Goal: Task Accomplishment & Management: Manage account settings

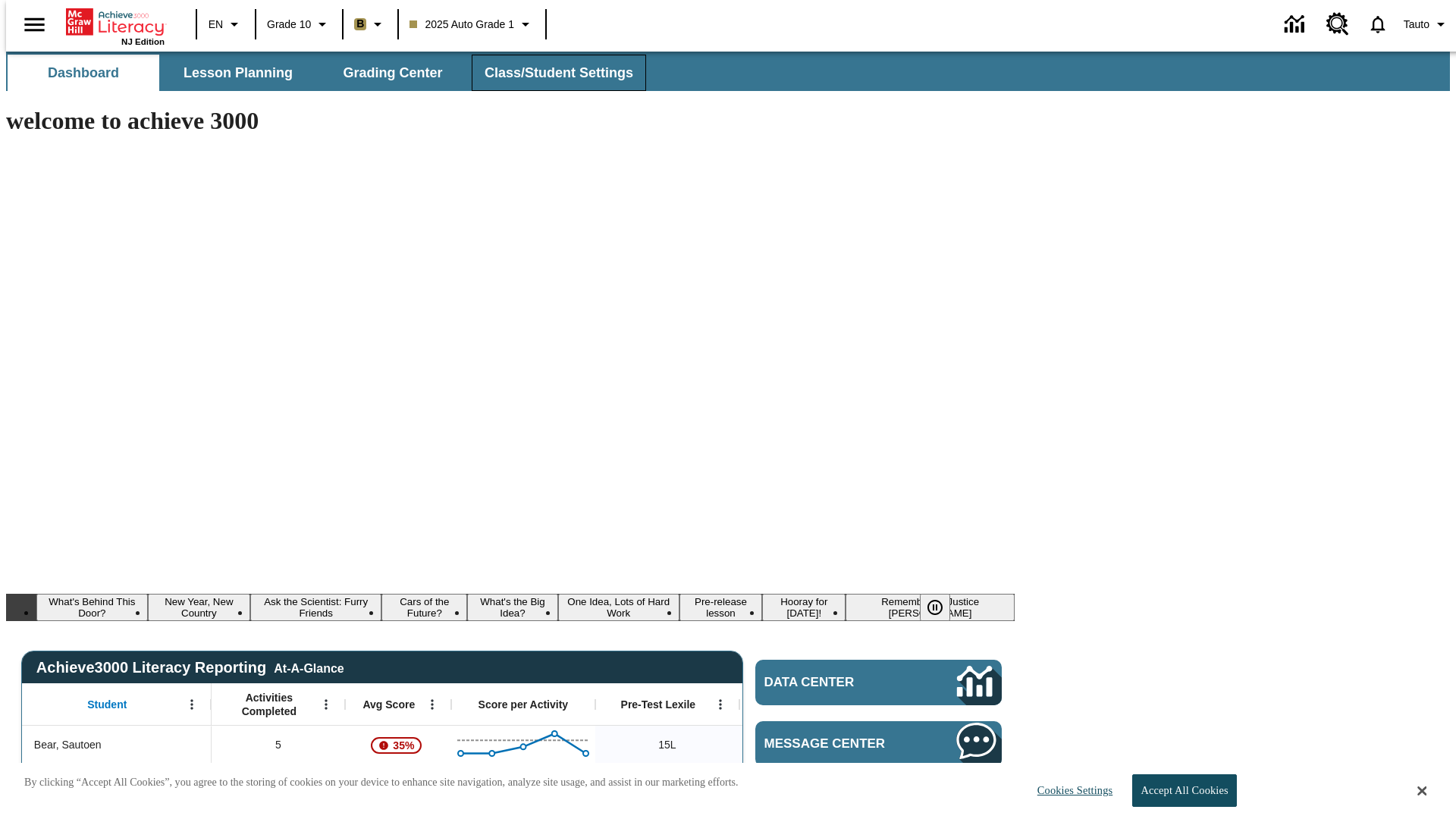
click at [551, 73] on span "Class/Student Settings" at bounding box center [559, 73] width 149 height 18
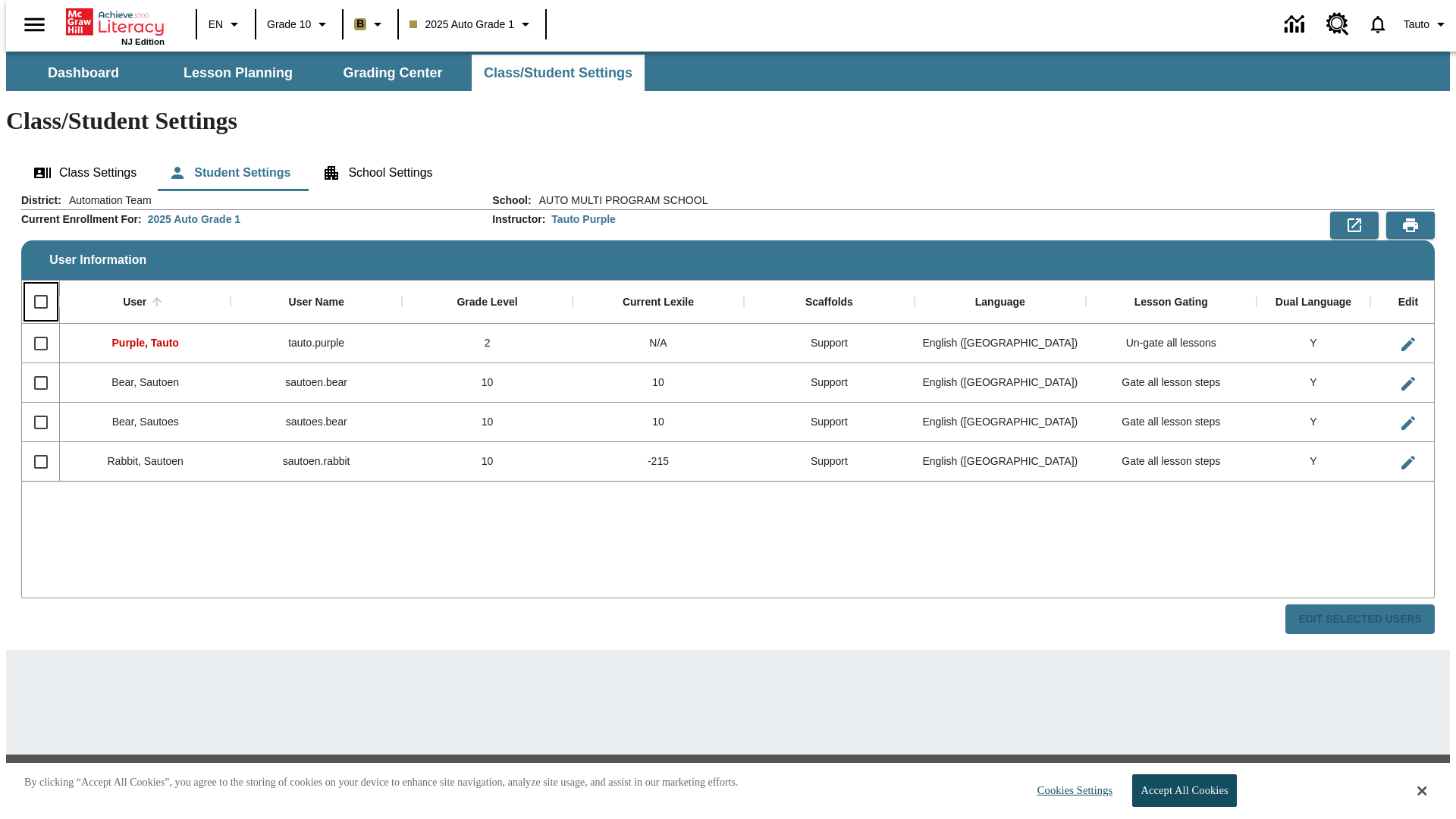
click at [34, 286] on input "Select all rows" at bounding box center [41, 302] width 32 height 32
checkbox input "true"
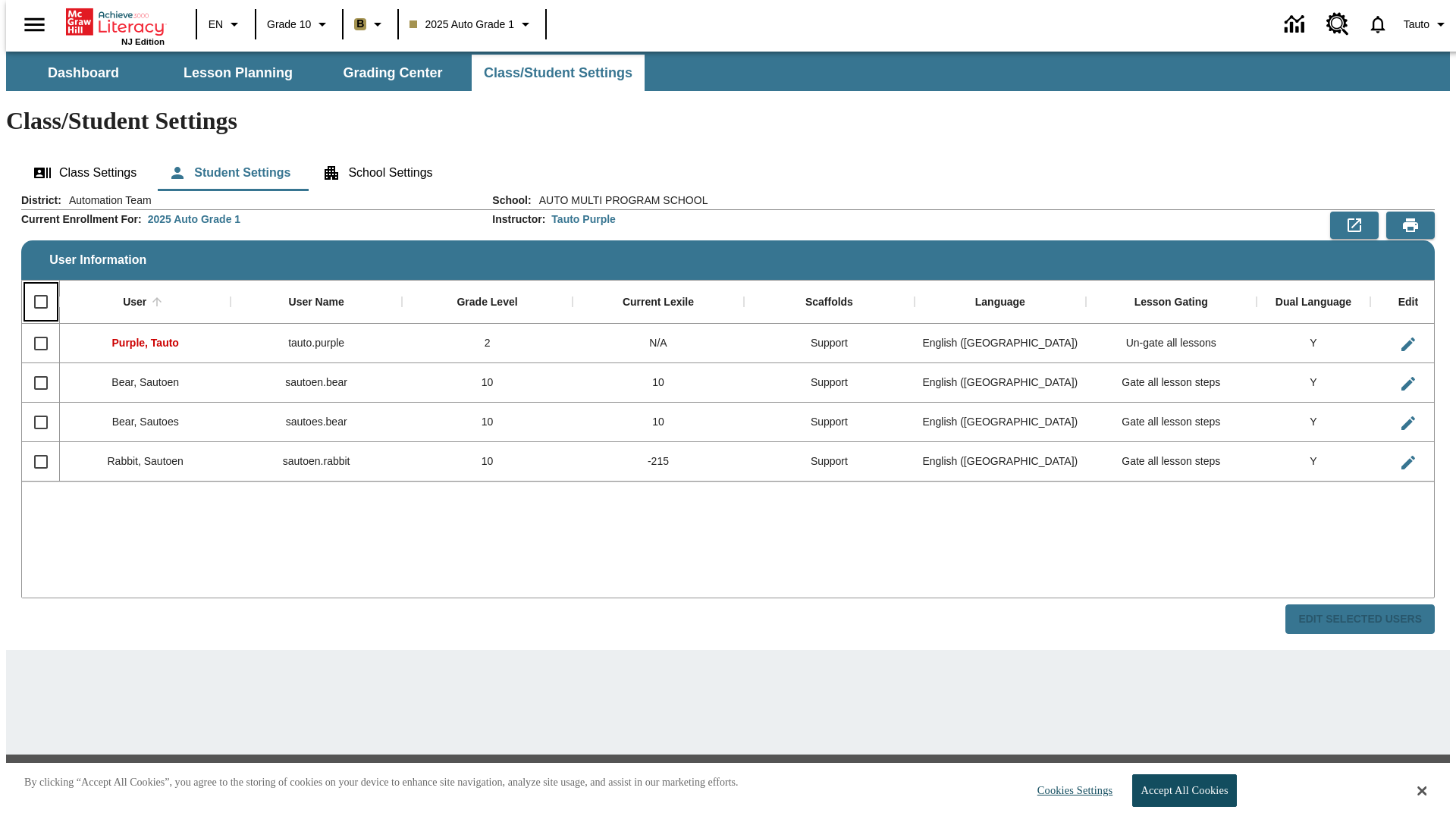
checkbox input "true"
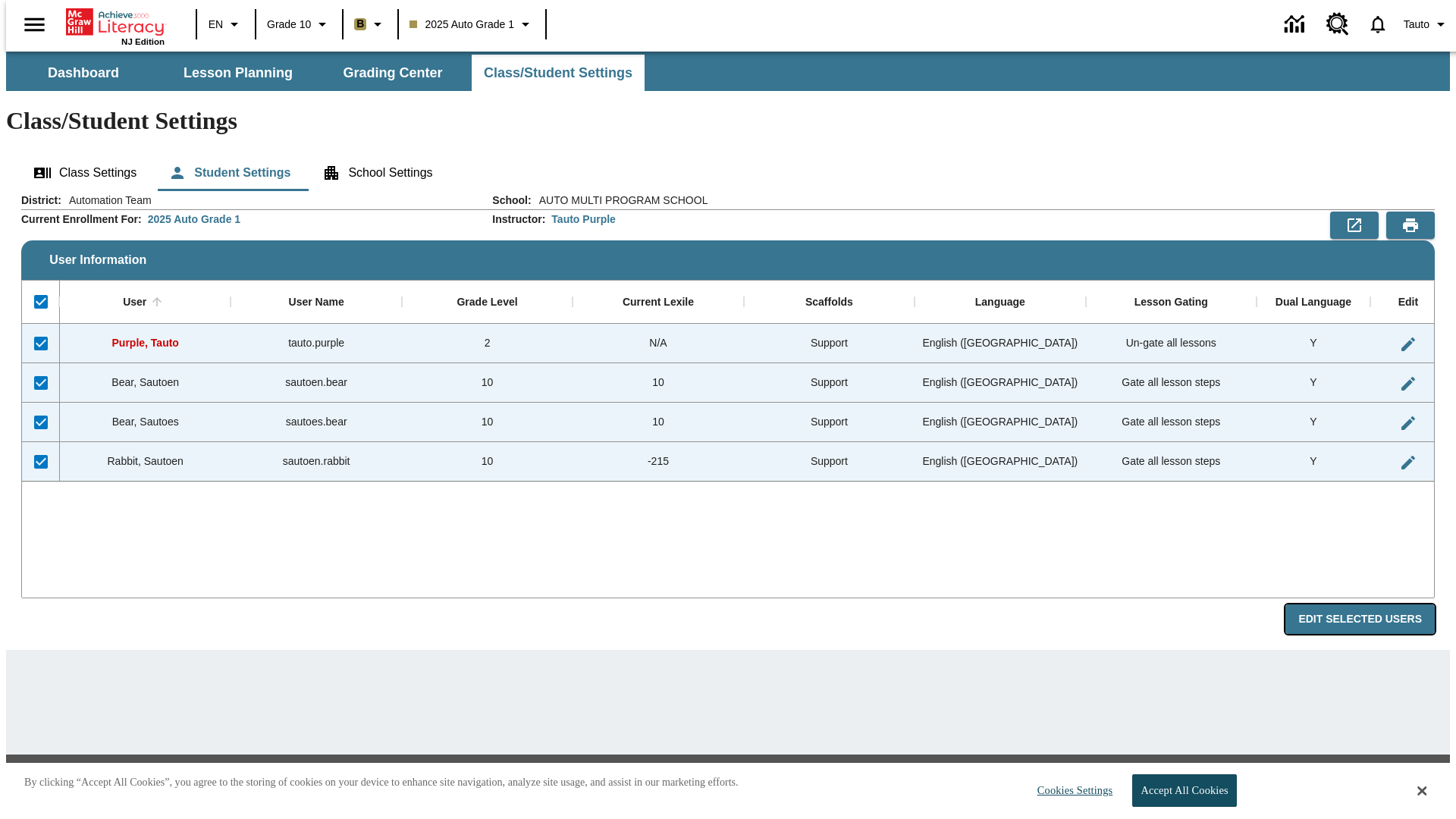
click at [1371, 605] on button "Edit Selected Users" at bounding box center [1359, 620] width 149 height 30
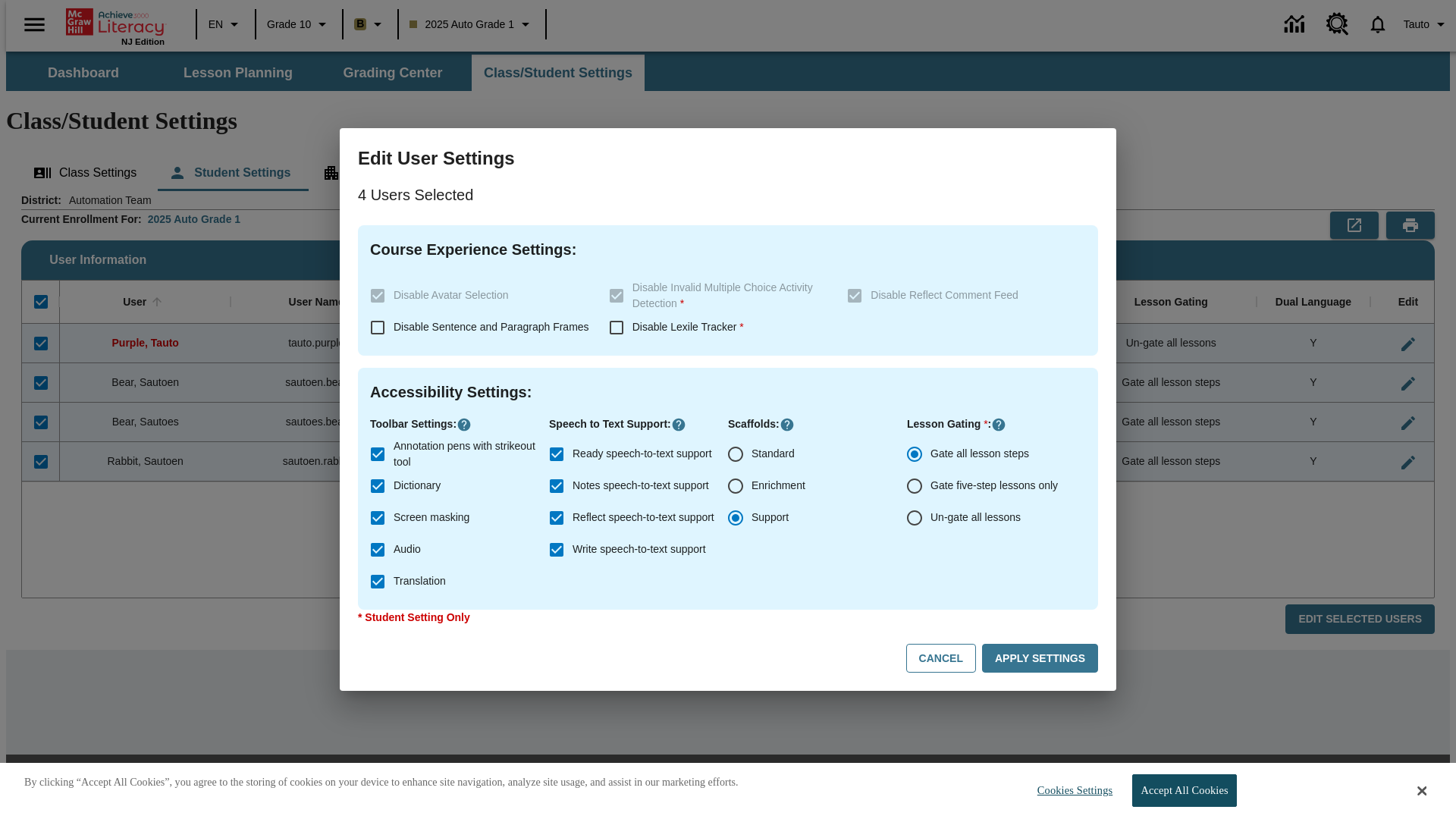
click at [736, 487] on input "Enrichment" at bounding box center [736, 486] width 32 height 32
click at [947, 659] on button "Cancel" at bounding box center [940, 659] width 70 height 30
radio input "false"
radio input "true"
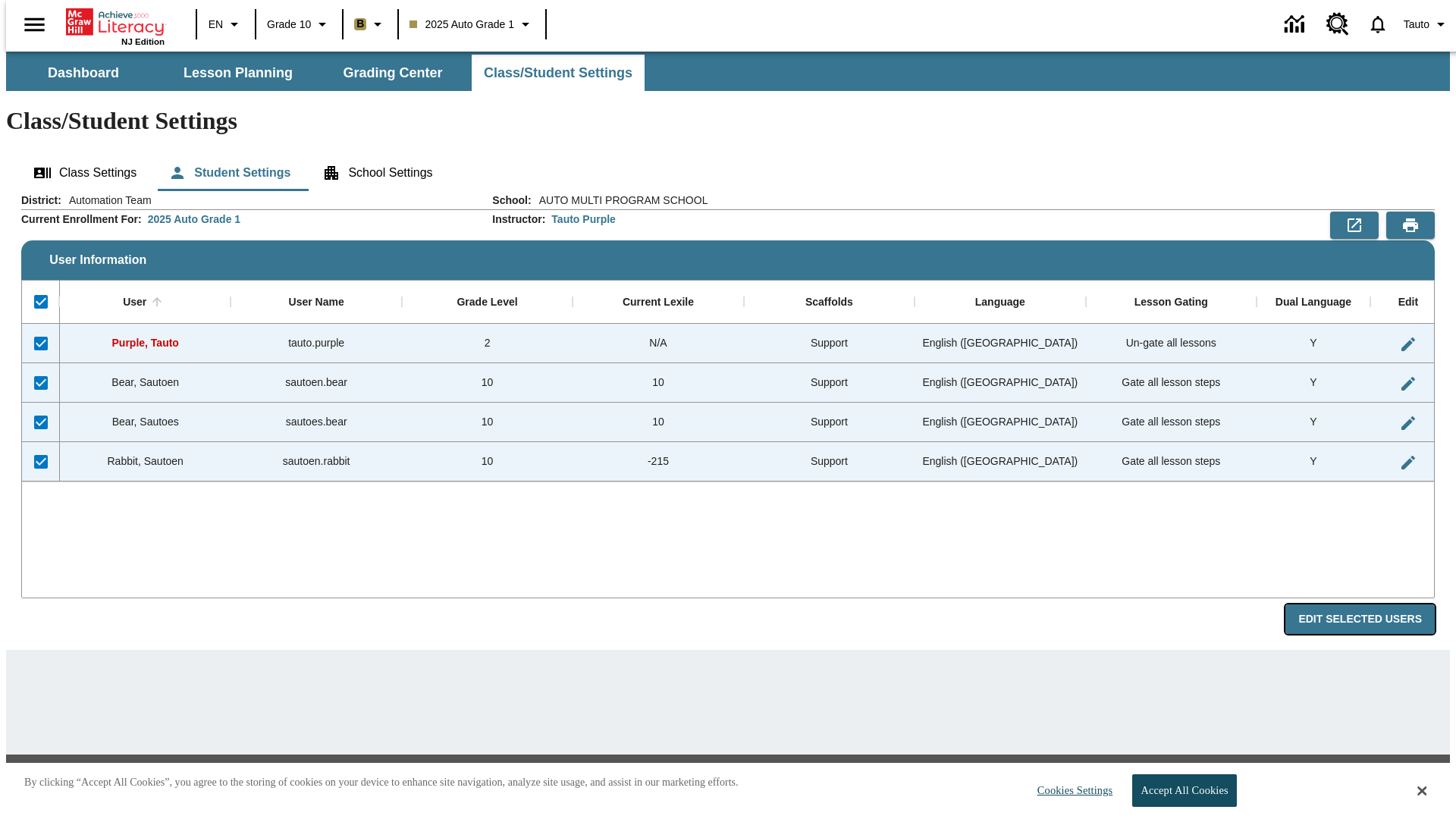
click at [1371, 605] on button "Edit Selected Users" at bounding box center [1359, 620] width 149 height 30
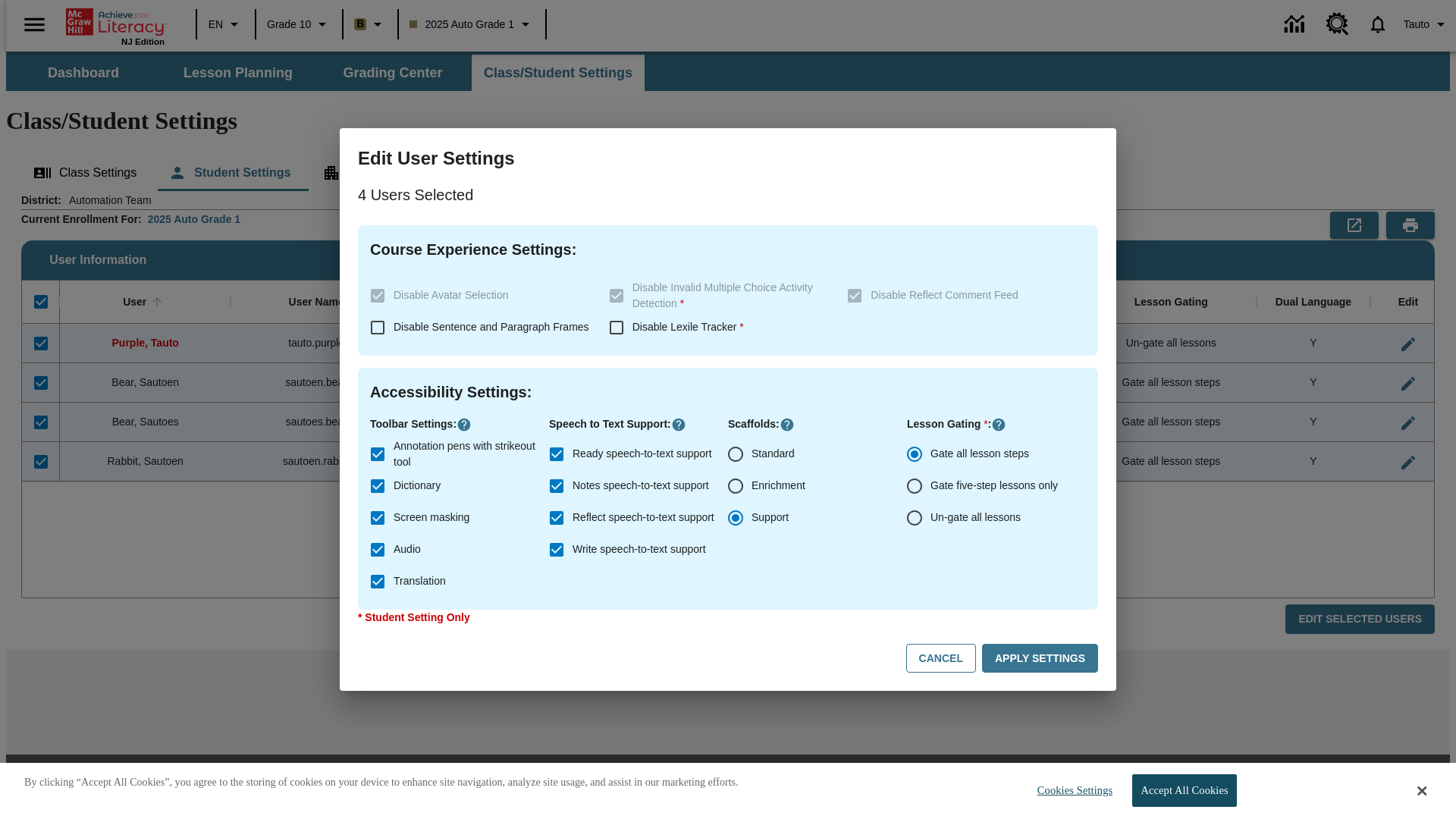
click at [736, 487] on input "Enrichment" at bounding box center [736, 486] width 32 height 32
radio input "true"
click at [1043, 659] on button "Apply Settings" at bounding box center [1040, 659] width 116 height 30
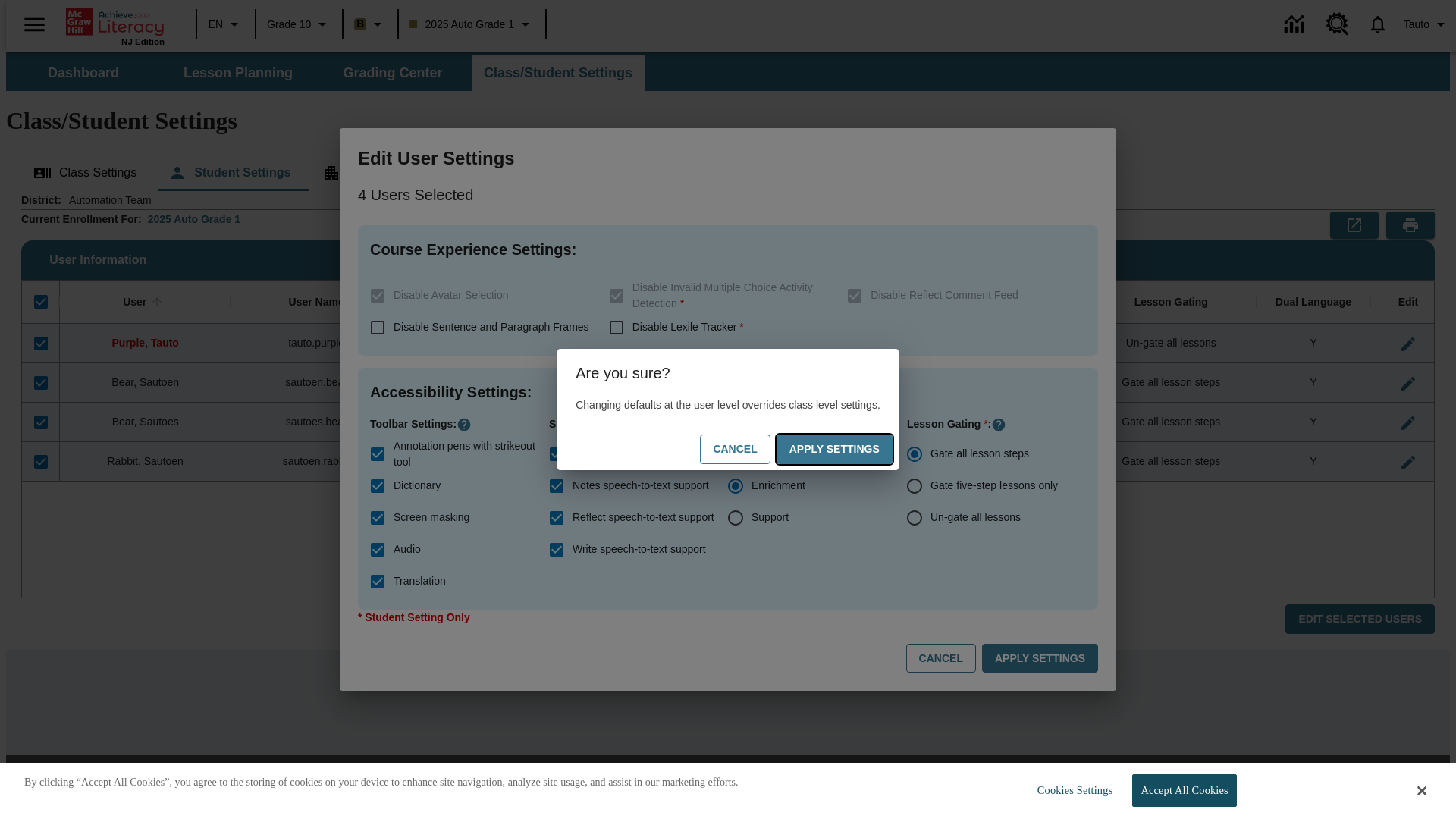
click at [850, 449] on button "Apply Settings" at bounding box center [835, 450] width 116 height 30
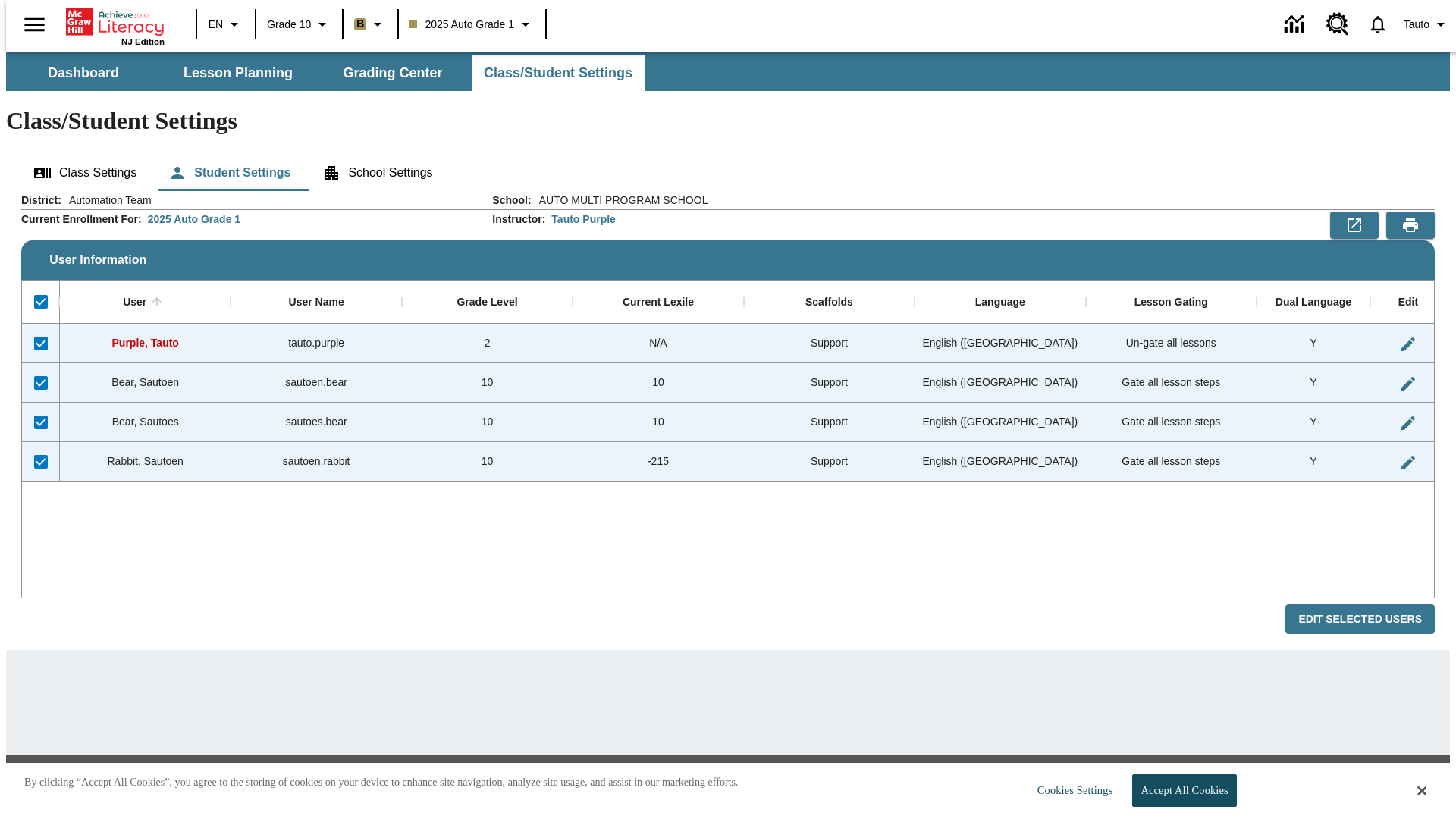
checkbox input "false"
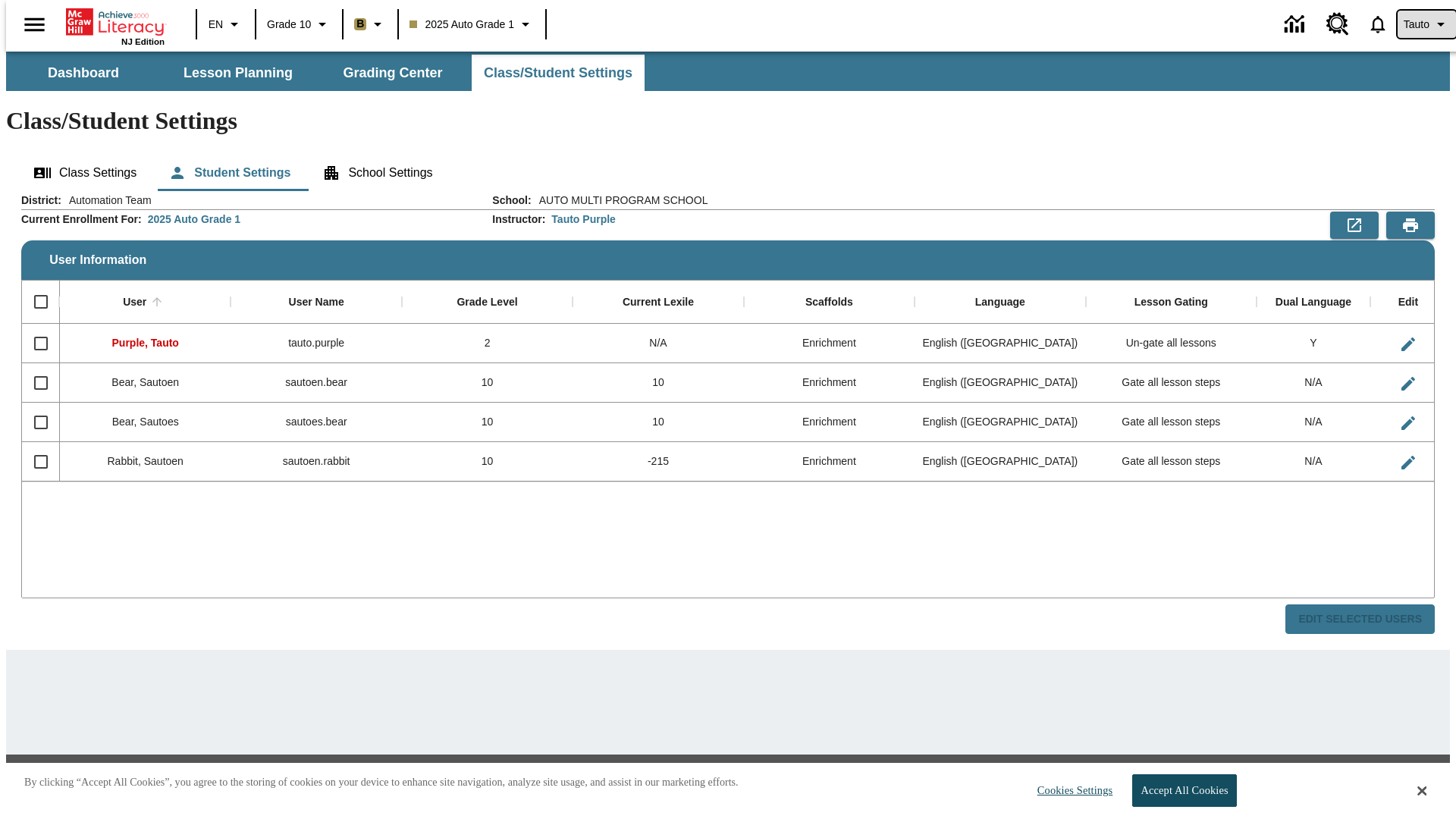
click at [1419, 25] on span "Tauto" at bounding box center [1416, 25] width 26 height 16
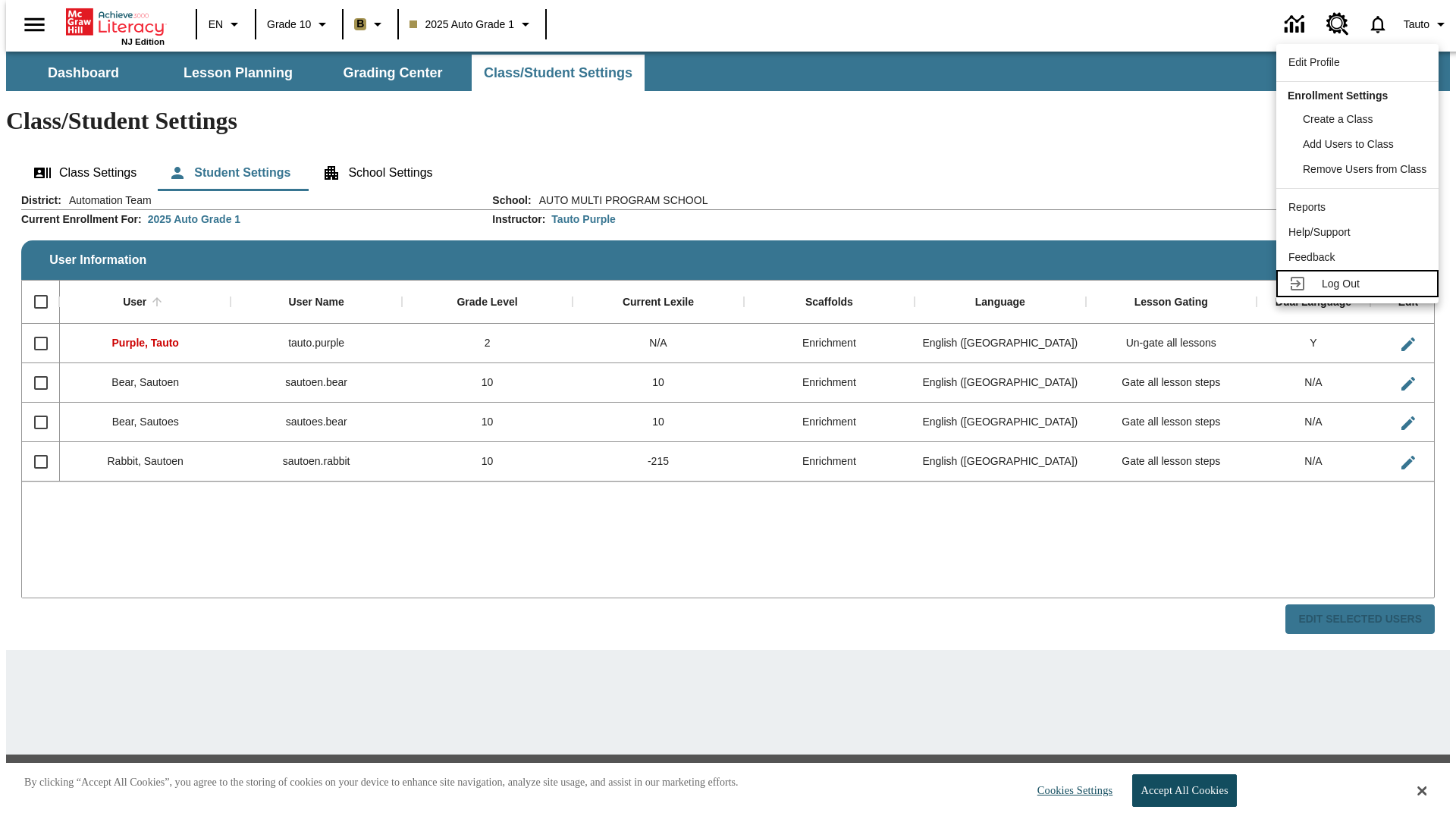
click at [1360, 284] on span "Log Out" at bounding box center [1341, 284] width 38 height 12
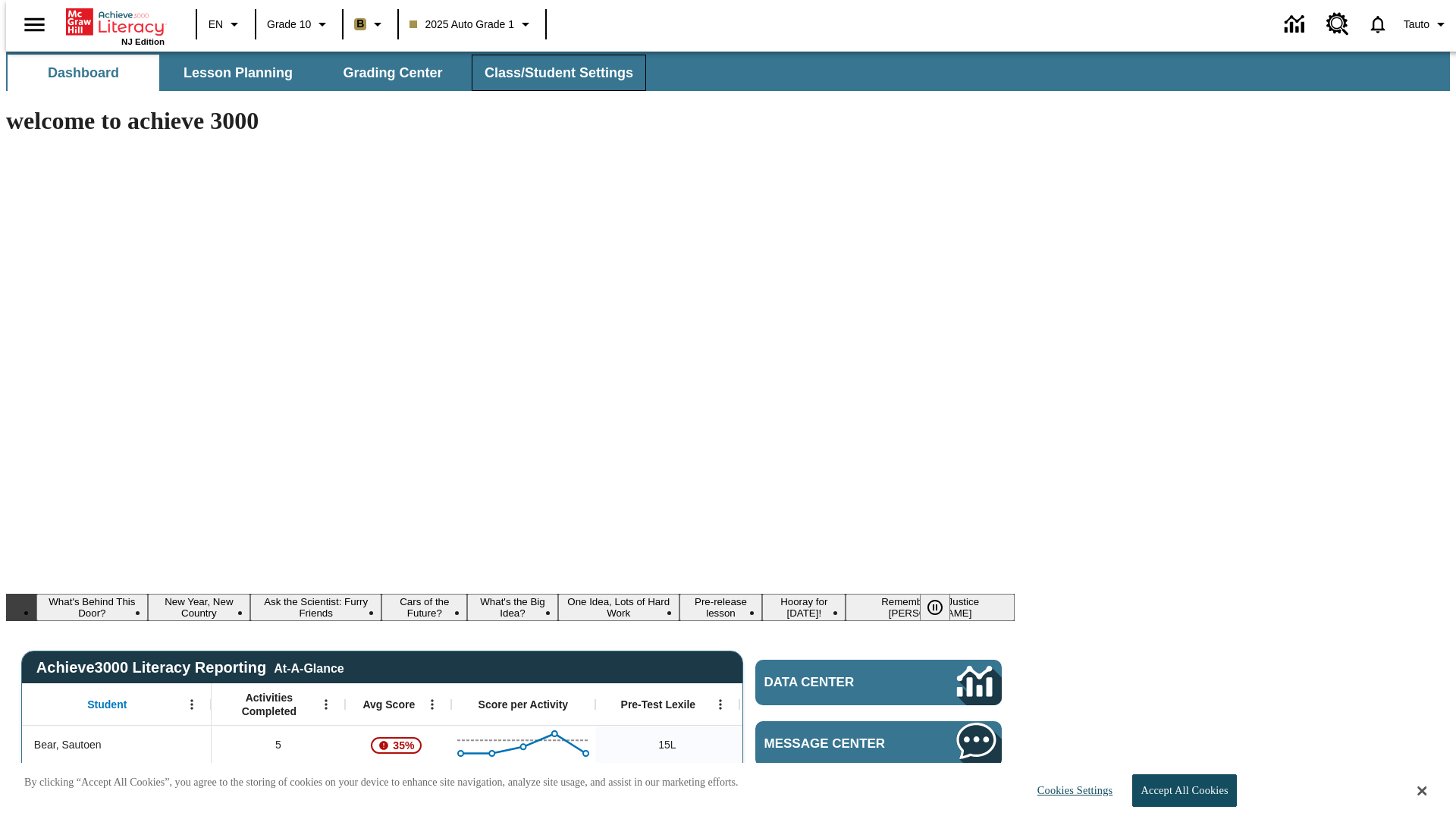
click at [551, 73] on span "Class/Student Settings" at bounding box center [559, 73] width 149 height 18
